Goal: Transaction & Acquisition: Obtain resource

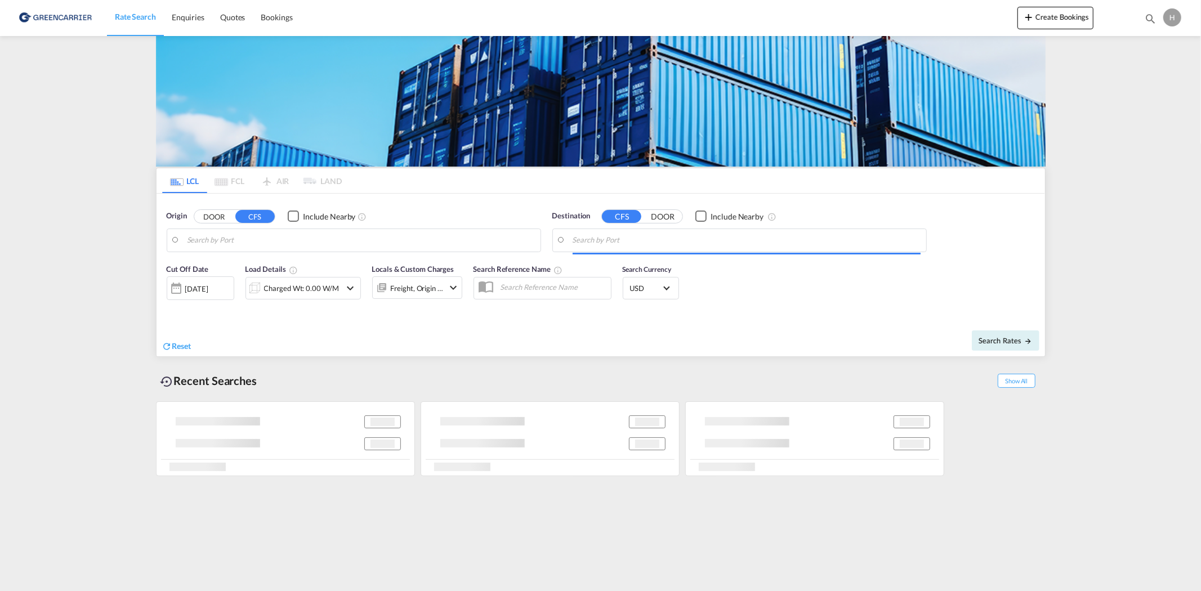
click at [394, 231] on md-autocomplete at bounding box center [361, 240] width 348 height 19
type input "DK-8464, Galten"
type input "[GEOGRAPHIC_DATA], NZAKL"
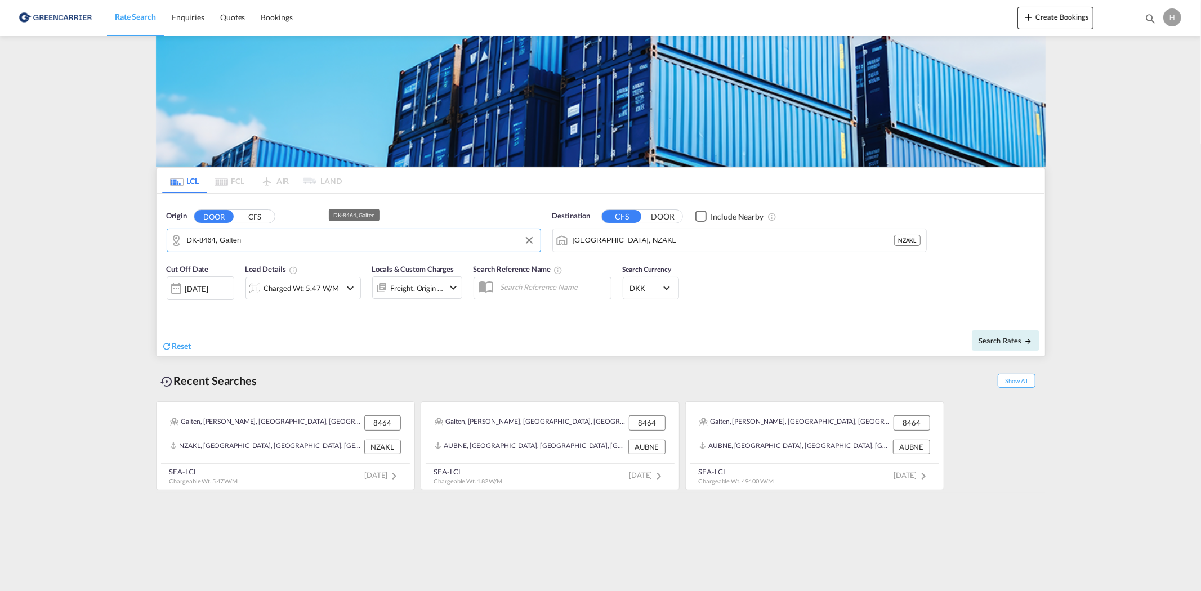
drag, startPoint x: 385, startPoint y: 243, endPoint x: 0, endPoint y: 234, distance: 384.7
click at [48, 240] on md-content "Rate Search Enquiries Quotes Bookings Create Bookings Bookings Quotes Enquiries…" at bounding box center [600, 295] width 1201 height 591
drag, startPoint x: 532, startPoint y: 240, endPoint x: 435, endPoint y: 238, distance: 96.9
click at [531, 241] on button "Clear Input" at bounding box center [529, 240] width 17 height 17
click at [359, 238] on input "Search by Door" at bounding box center [361, 240] width 348 height 17
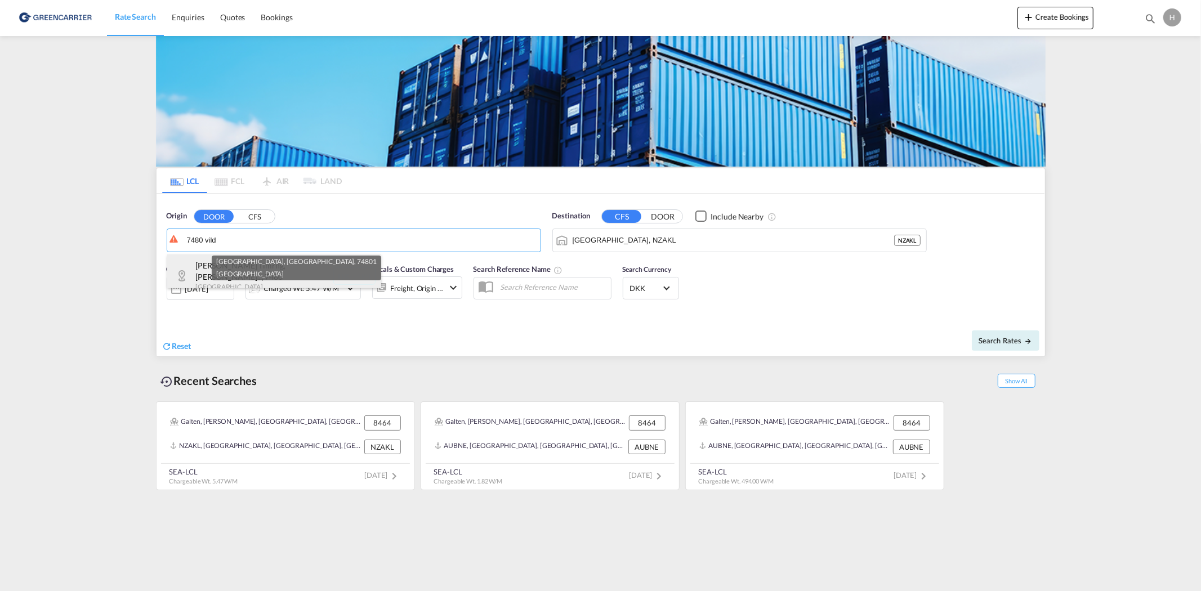
click at [206, 266] on div "[PERSON_NAME] Timrng, [PERSON_NAME]... , 7480 [GEOGRAPHIC_DATA] DK-7480" at bounding box center [274, 276] width 214 height 43
type input "DK-7480, [PERSON_NAME] Timrng, Noevling, Sinding, Skibbild, Timring, [GEOGRAPHI…"
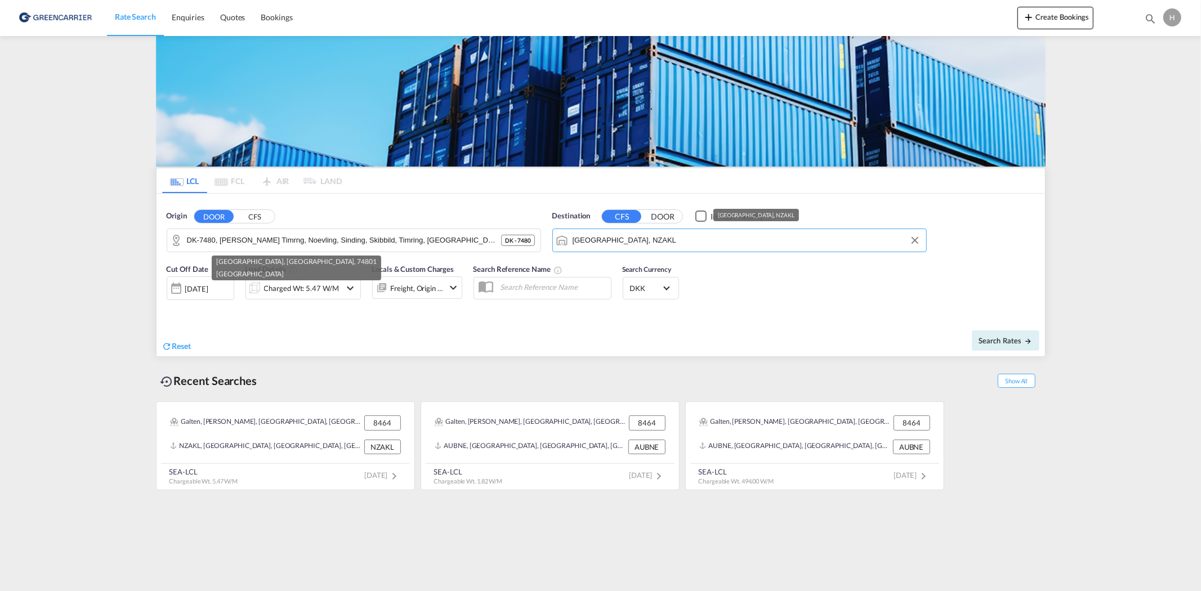
click at [807, 235] on input "[GEOGRAPHIC_DATA], NZAKL" at bounding box center [747, 240] width 348 height 17
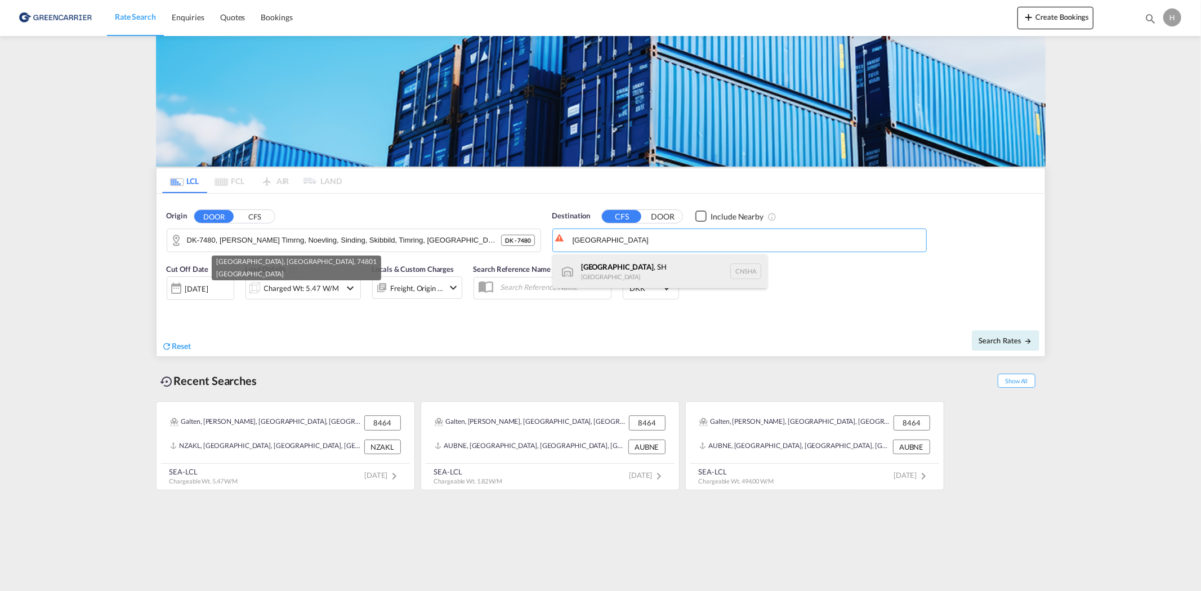
click at [626, 274] on div "[GEOGRAPHIC_DATA] , SH [GEOGRAPHIC_DATA] [GEOGRAPHIC_DATA]" at bounding box center [660, 272] width 214 height 34
type input "[GEOGRAPHIC_DATA], SH, CNSHA"
click at [282, 280] on div "[GEOGRAPHIC_DATA]" at bounding box center [296, 274] width 160 height 12
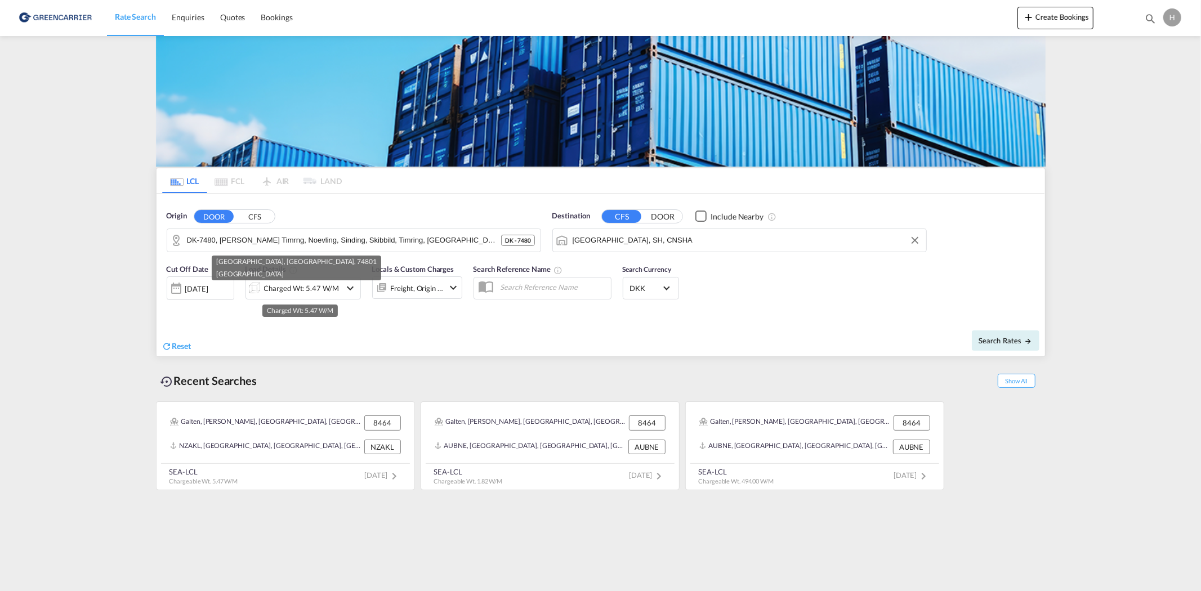
click at [283, 284] on div "Charged Wt: 5.47 W/M" at bounding box center [301, 288] width 75 height 16
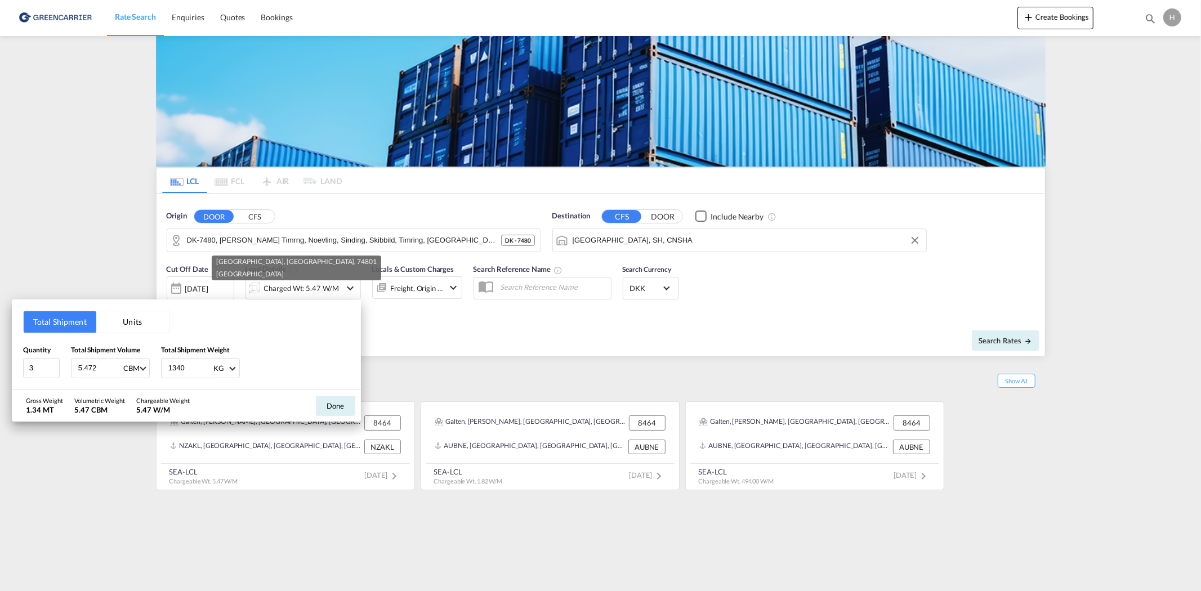
click at [128, 319] on button "Units" at bounding box center [132, 321] width 73 height 21
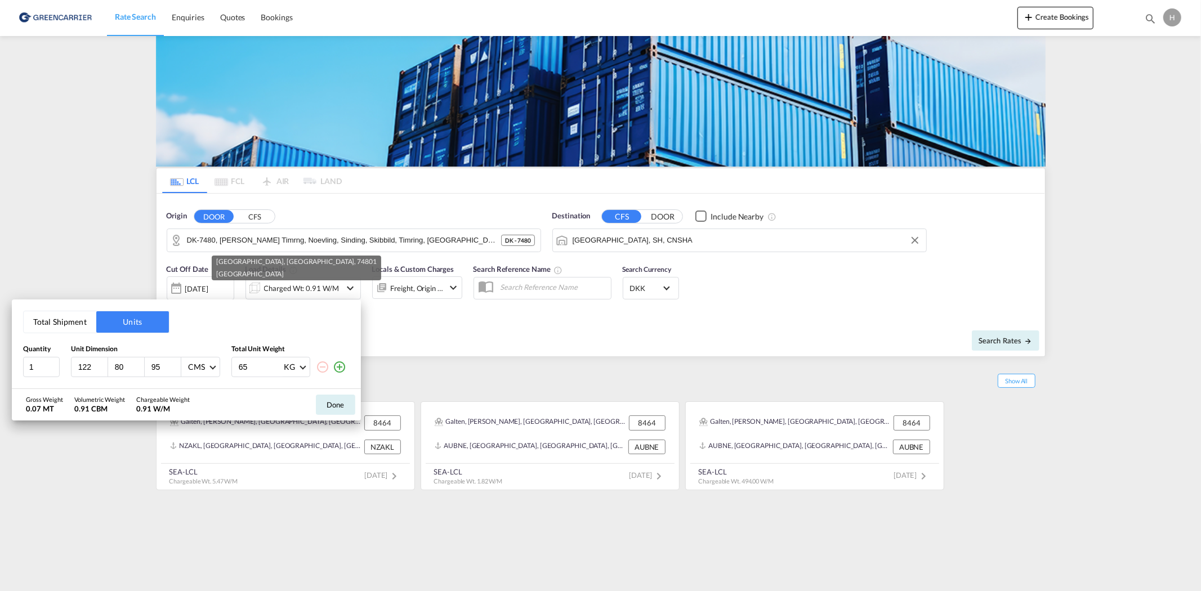
click at [99, 366] on input "122" at bounding box center [92, 367] width 30 height 10
drag, startPoint x: 91, startPoint y: 364, endPoint x: 63, endPoint y: 366, distance: 28.8
click at [63, 366] on div "1 122 80 95 CMS CMS Inches 65 KG KG LB" at bounding box center [186, 367] width 327 height 20
type input "1"
type input "320"
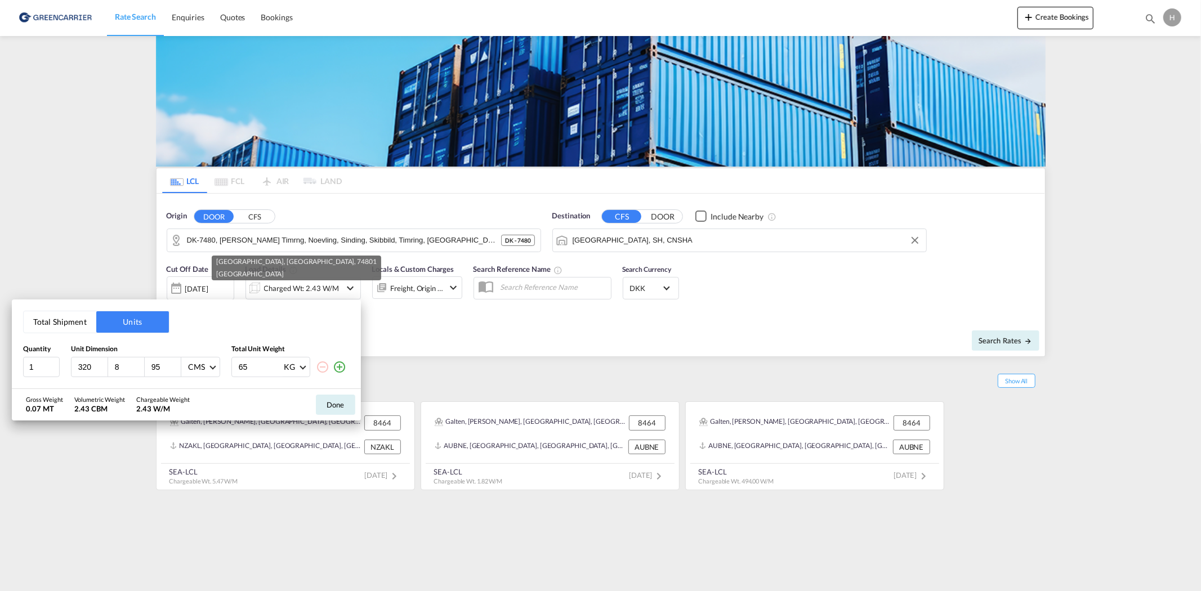
type input "80"
type input "150"
type input "867"
drag, startPoint x: 33, startPoint y: 366, endPoint x: 23, endPoint y: 364, distance: 10.3
click at [24, 365] on input "1" at bounding box center [41, 367] width 37 height 20
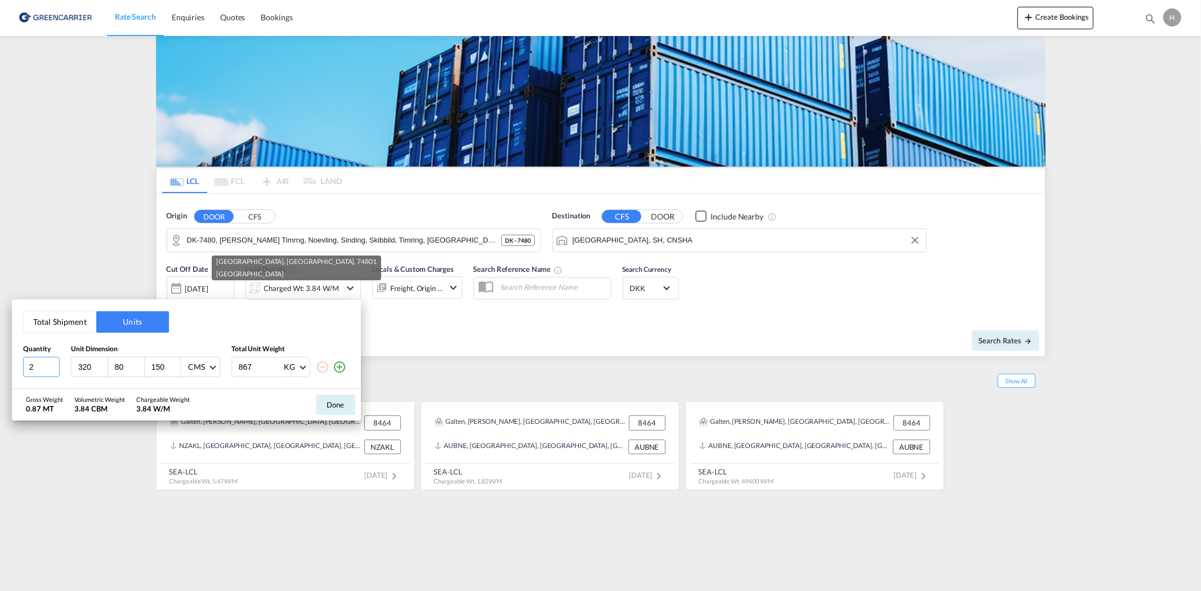
type input "2"
drag, startPoint x: 262, startPoint y: 369, endPoint x: 229, endPoint y: 367, distance: 33.3
click at [231, 367] on div "867 KG KG LB" at bounding box center [270, 367] width 79 height 20
type input "433"
click at [340, 370] on md-icon "icon-plus-circle-outline" at bounding box center [340, 367] width 14 height 14
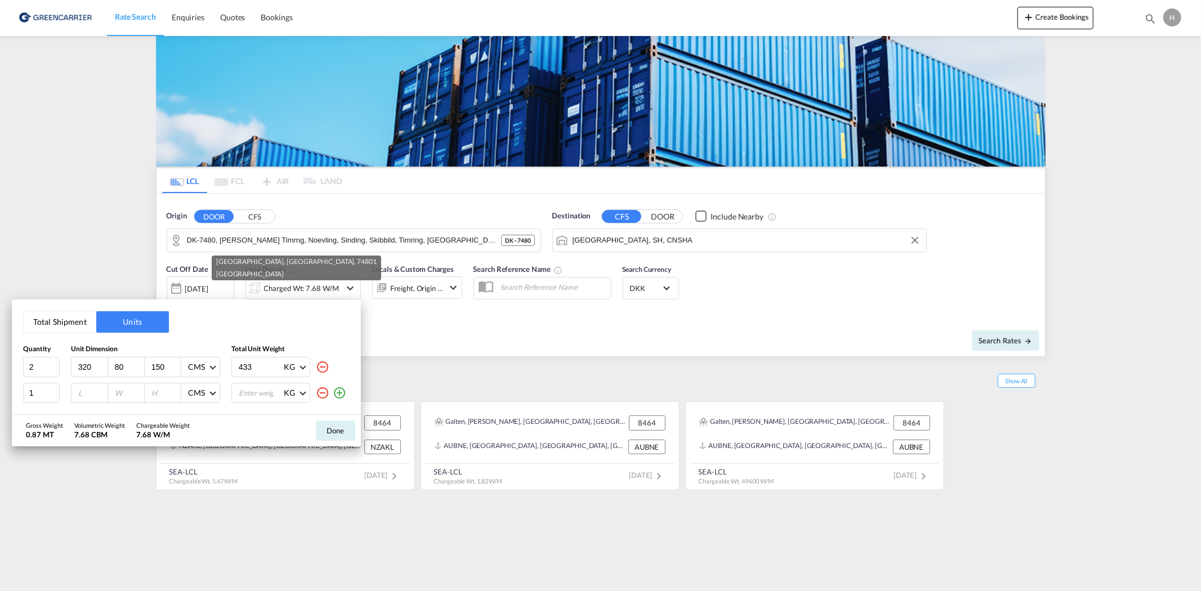
click at [80, 389] on input "number" at bounding box center [92, 393] width 30 height 10
type input "120"
type input "80"
type input "100"
type input "433"
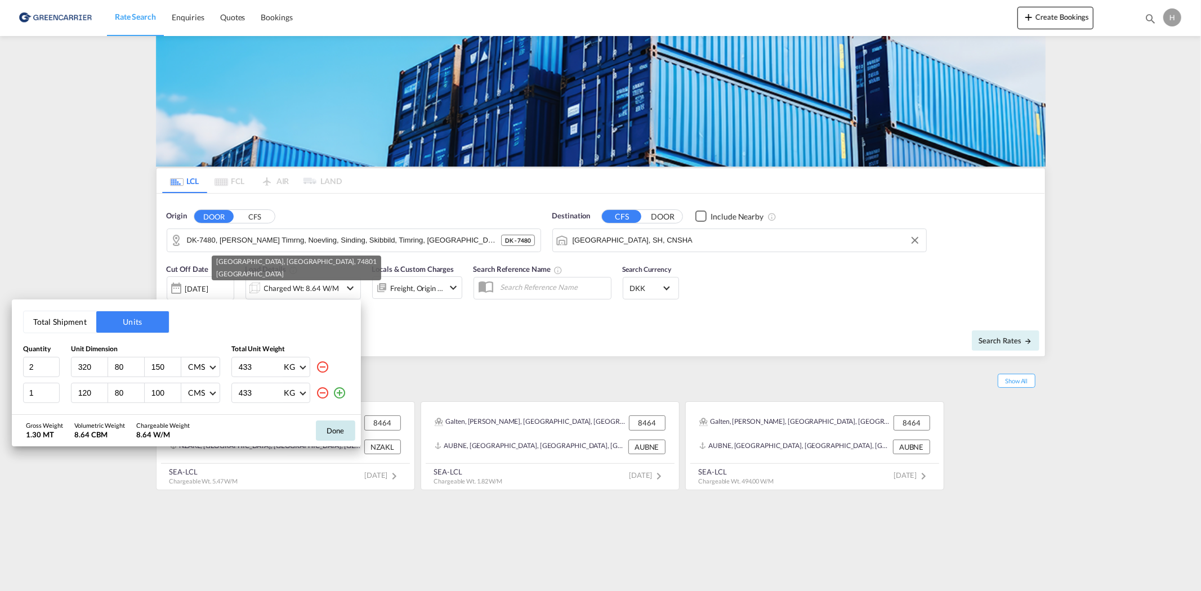
click at [341, 429] on button "Done" at bounding box center [335, 431] width 39 height 20
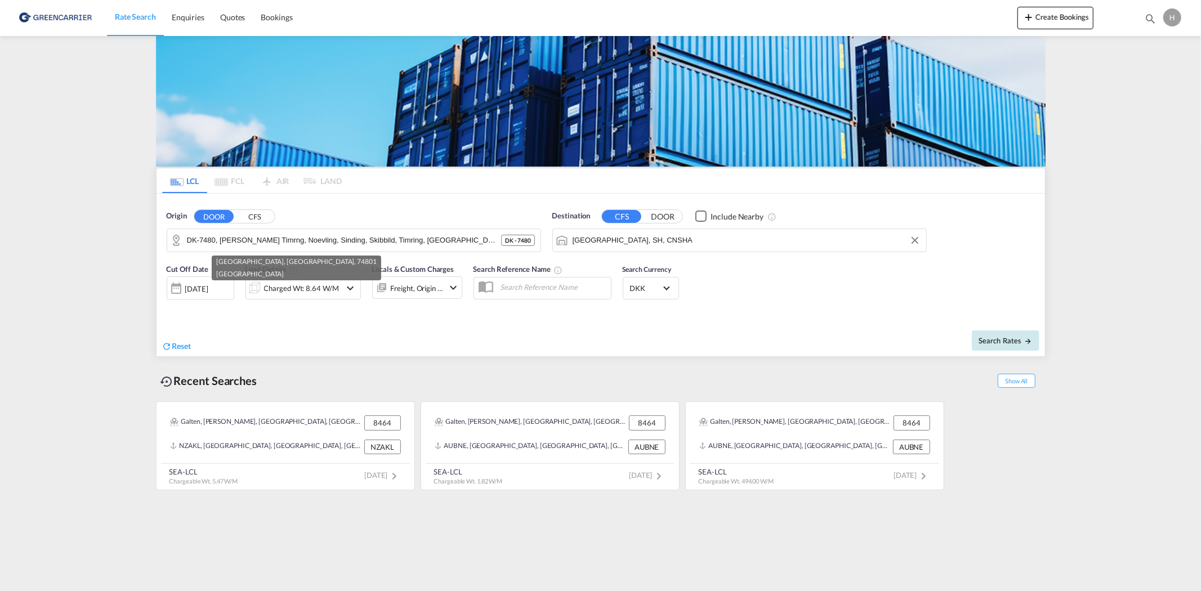
click at [993, 333] on button "Search Rates" at bounding box center [1006, 341] width 68 height 20
type input "7480 to CNSHA / [DATE]"
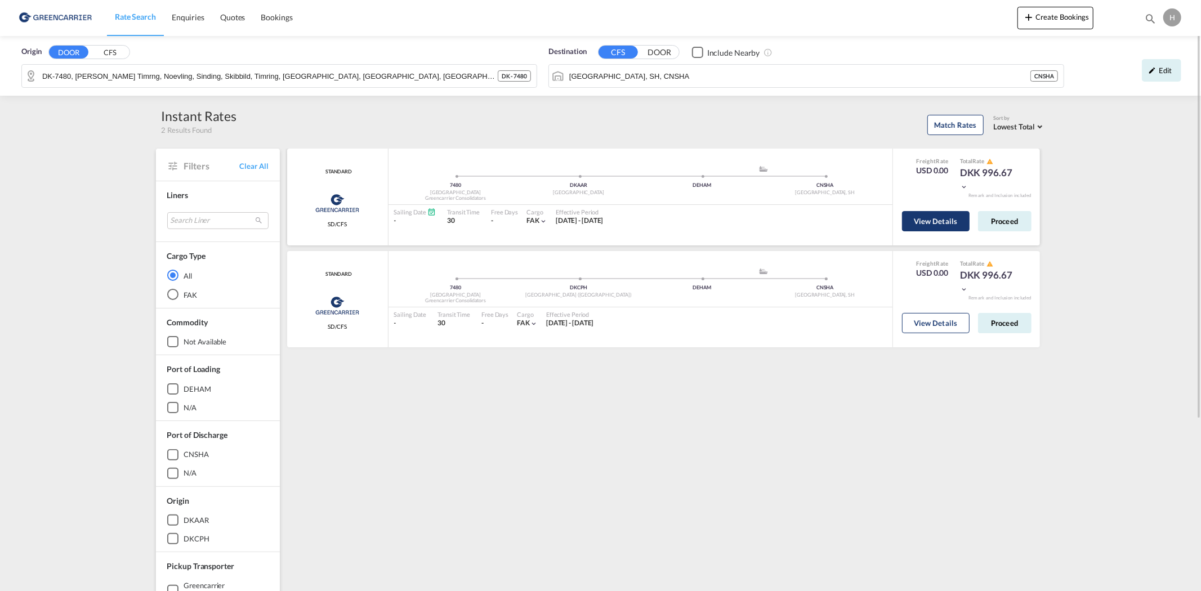
click at [922, 218] on button "View Details" at bounding box center [936, 221] width 68 height 20
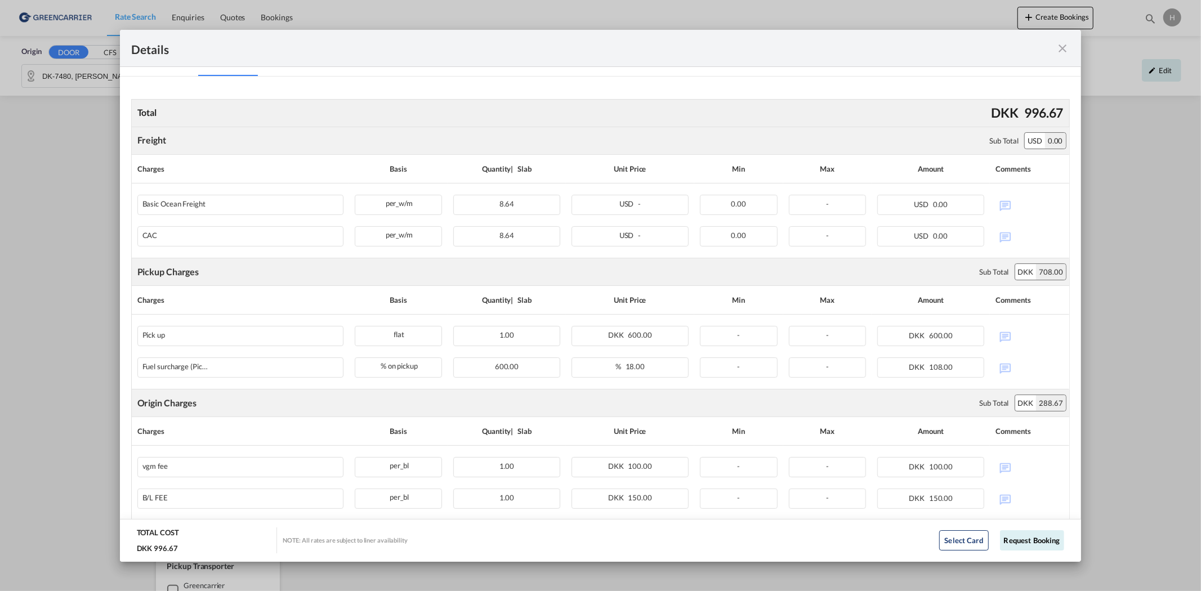
scroll to position [156, 0]
